Goal: Information Seeking & Learning: Learn about a topic

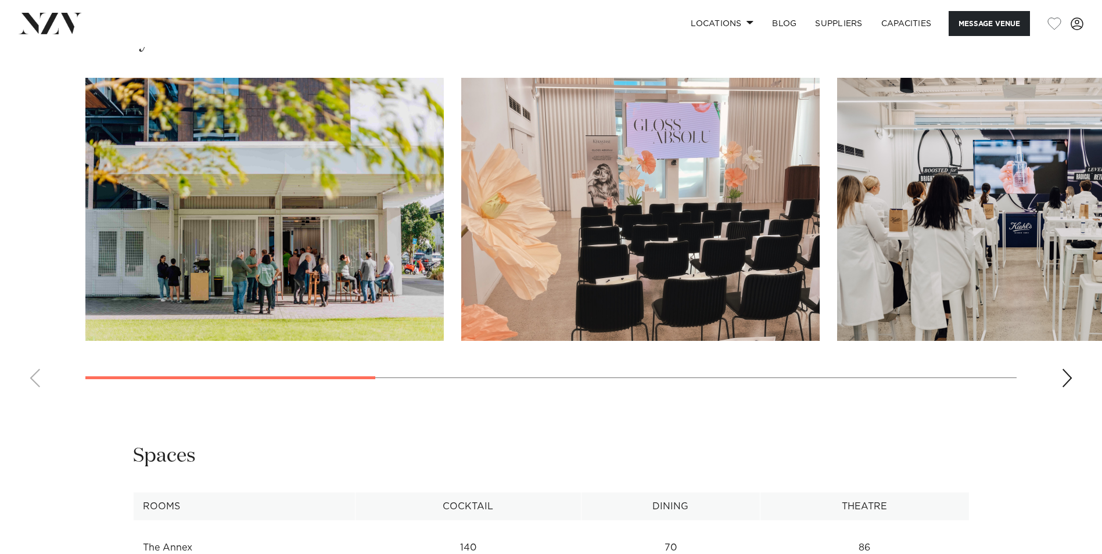
scroll to position [1104, 0]
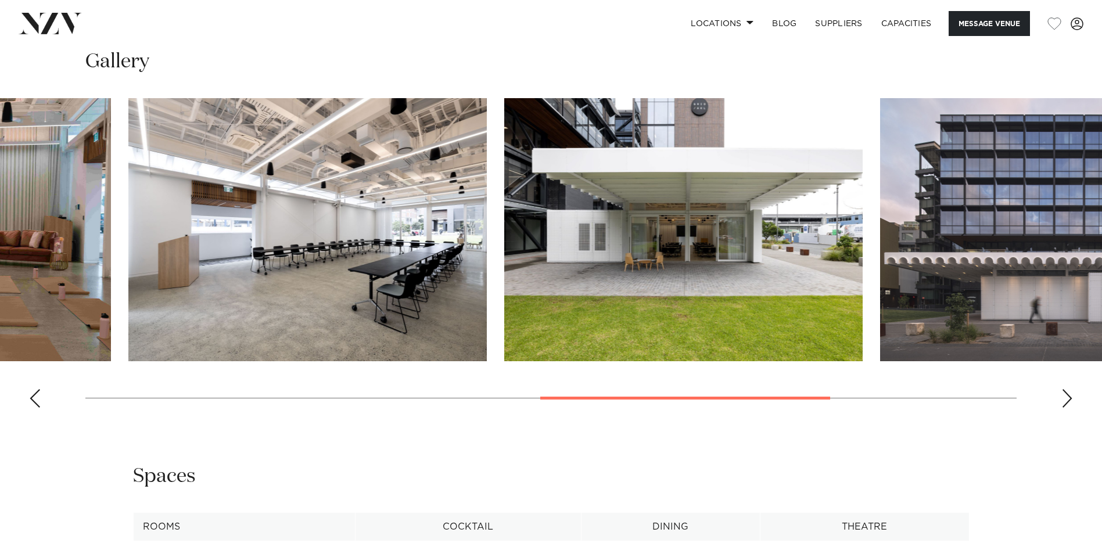
click at [818, 475] on div "[GEOGRAPHIC_DATA] The Annex, [STREET_ADDRESS] by Precinct Flex Message Venue Au…" at bounding box center [551, 298] width 1102 height 2710
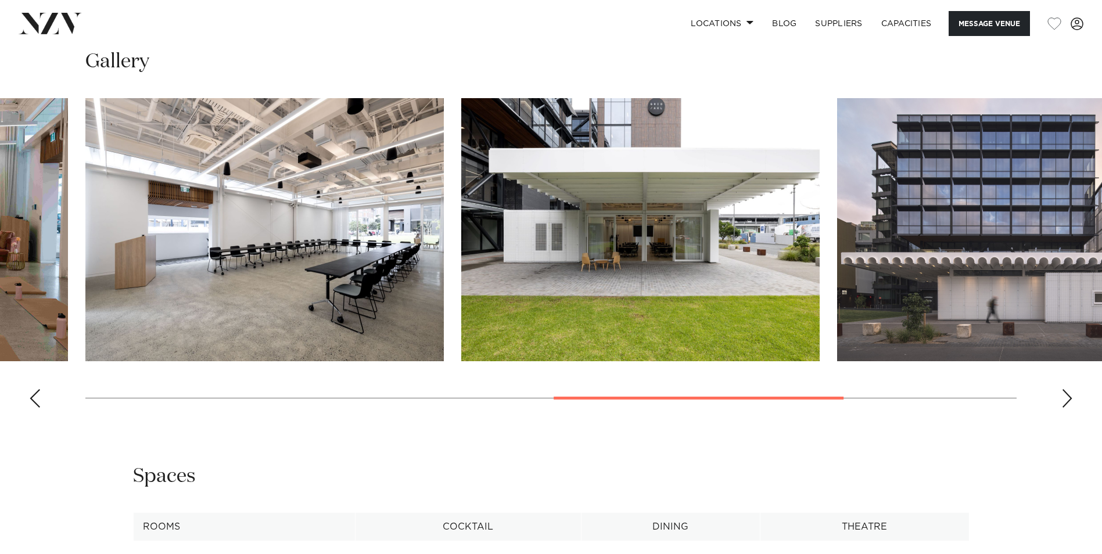
click at [260, 266] on img "5 / 8" at bounding box center [264, 229] width 358 height 263
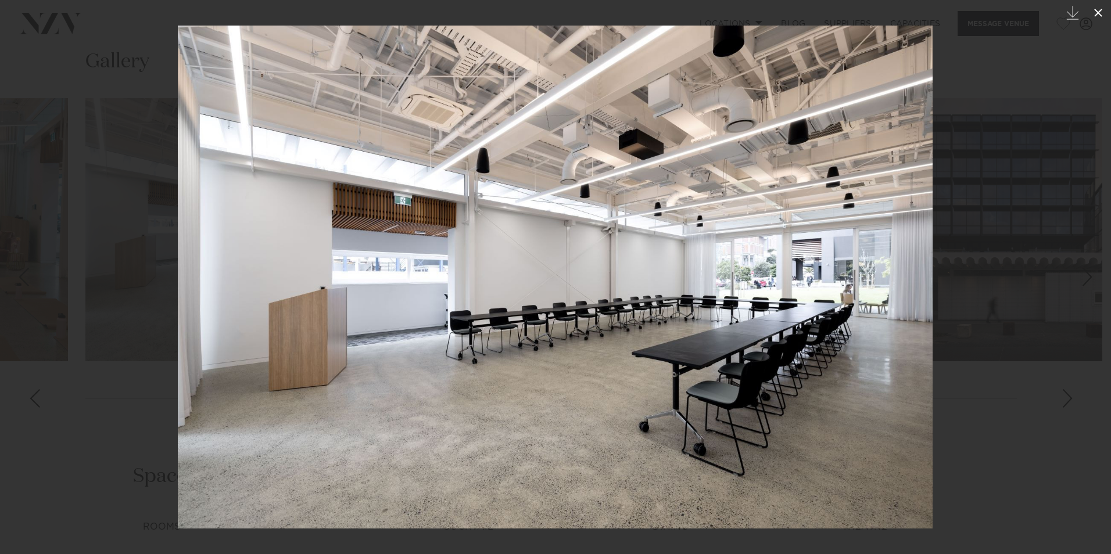
click at [1100, 9] on icon at bounding box center [1098, 13] width 14 height 14
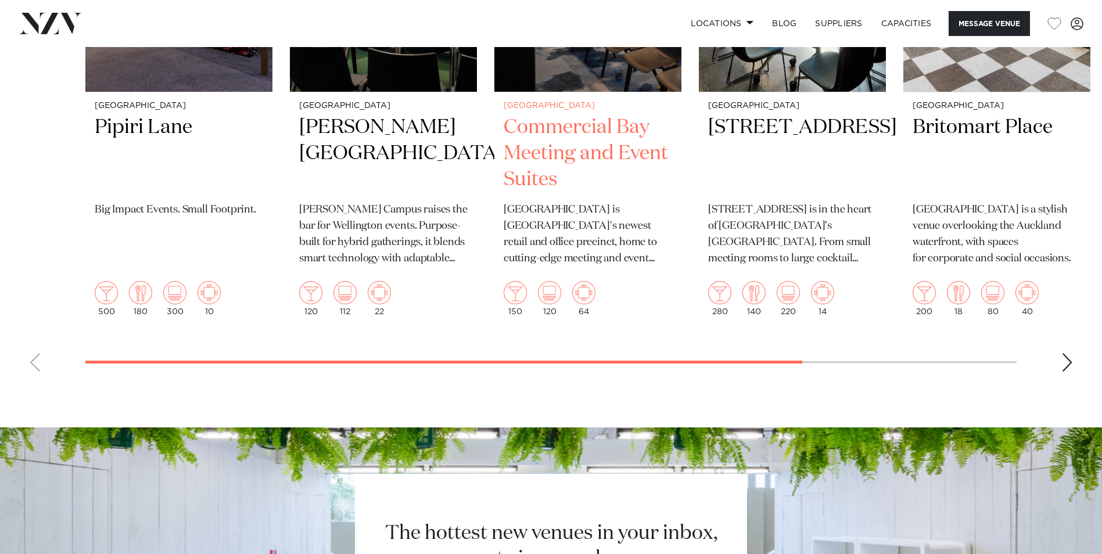
scroll to position [2382, 0]
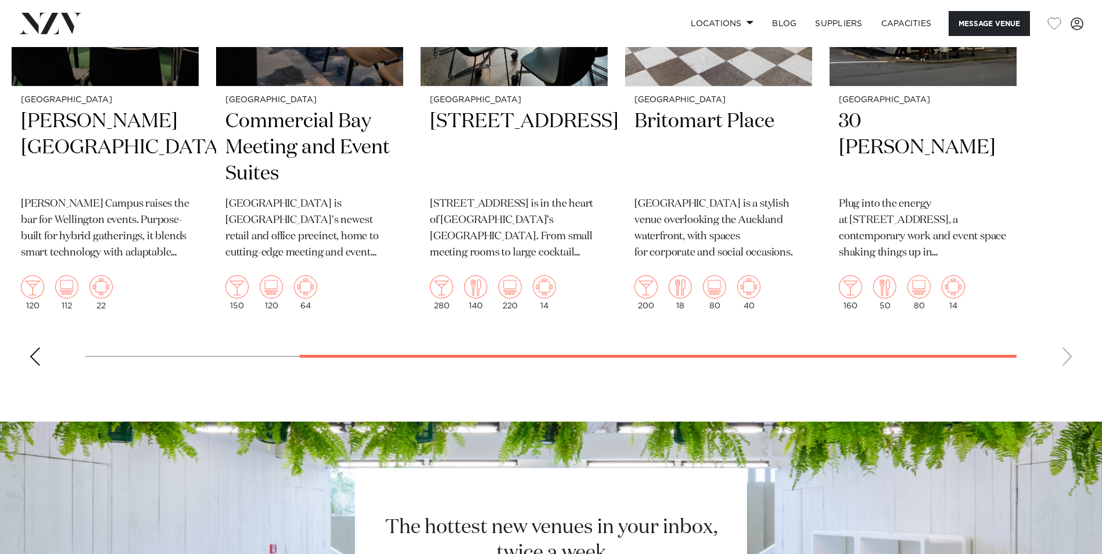
click at [923, 375] on swiper-container "Auckland [GEOGRAPHIC_DATA] Big Impact Events. Small Footprint. 500 180 300 10 […" at bounding box center [551, 105] width 1102 height 540
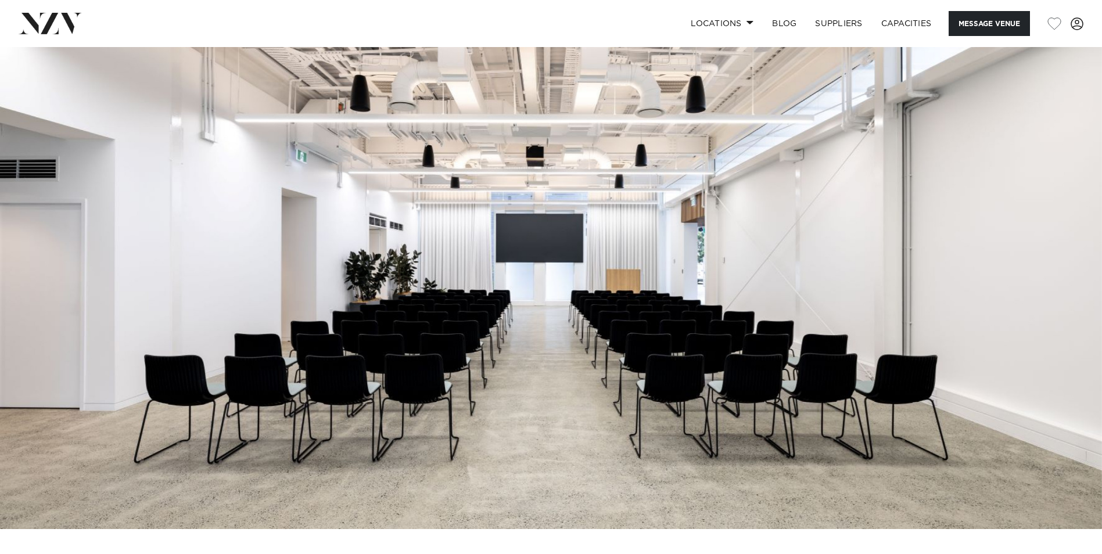
scroll to position [0, 0]
